Goal: Task Accomplishment & Management: Manage account settings

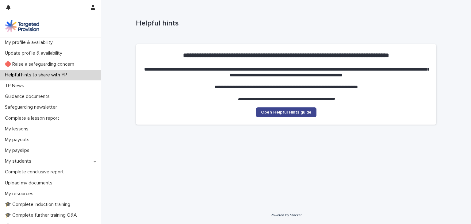
click at [299, 112] on span "Open Helpful Hints guide" at bounding box center [286, 112] width 51 height 4
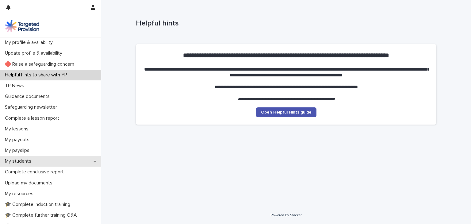
click at [38, 160] on div "My students" at bounding box center [50, 161] width 101 height 11
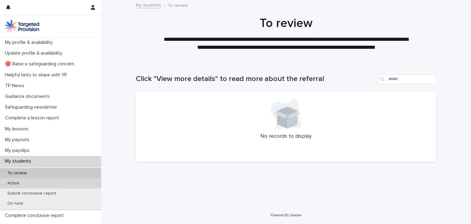
click at [33, 184] on div "Active" at bounding box center [50, 183] width 101 height 10
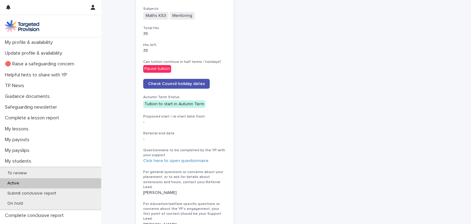
scroll to position [301, 0]
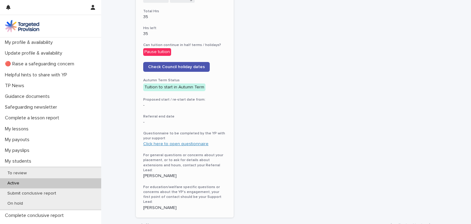
click at [192, 143] on link "Click here to open questionnaire" at bounding box center [175, 144] width 65 height 4
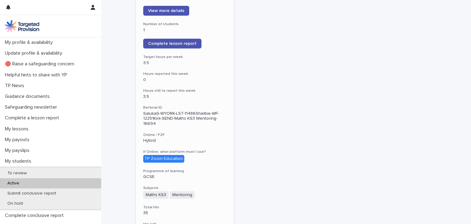
scroll to position [0, 0]
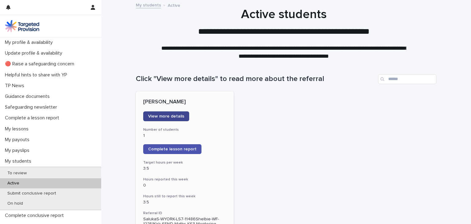
click at [154, 118] on span "View more details" at bounding box center [166, 116] width 36 height 4
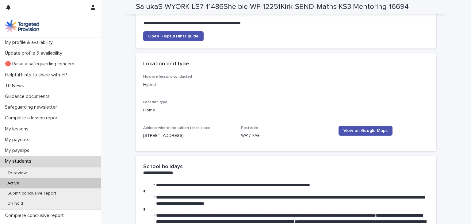
scroll to position [587, 0]
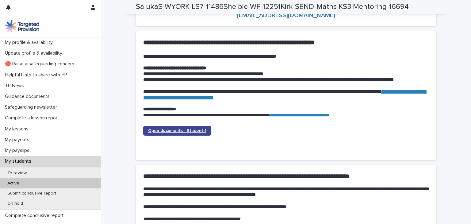
click at [162, 126] on link "Open documents - Student 1" at bounding box center [177, 131] width 68 height 10
